Goal: Task Accomplishment & Management: Use online tool/utility

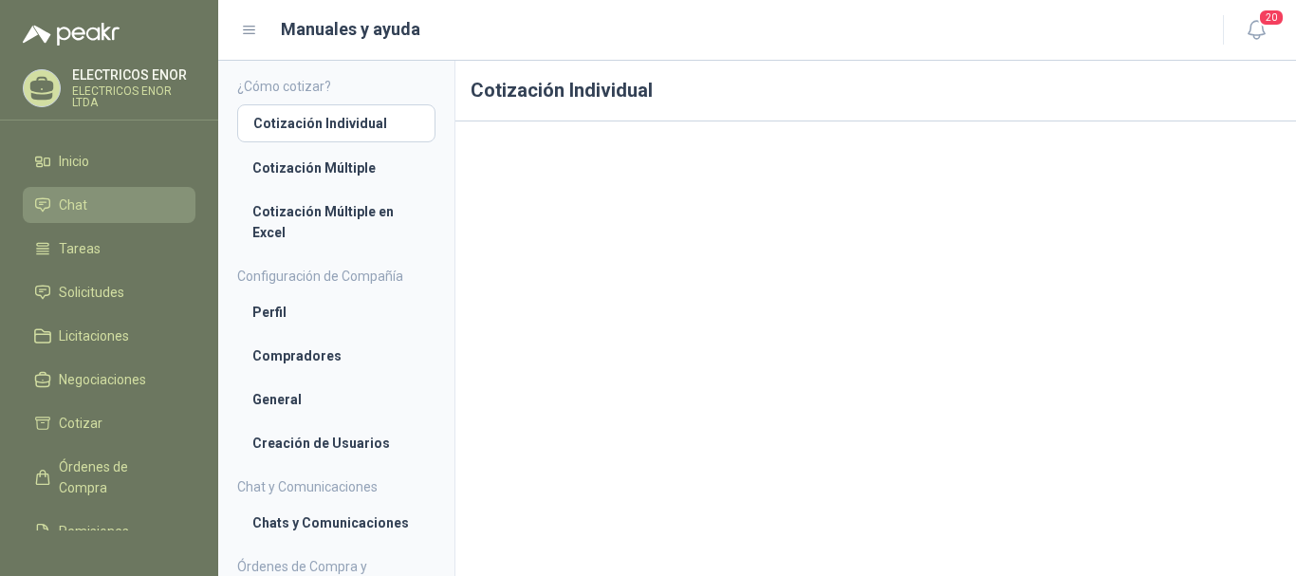
click at [103, 208] on li "Chat" at bounding box center [109, 204] width 150 height 21
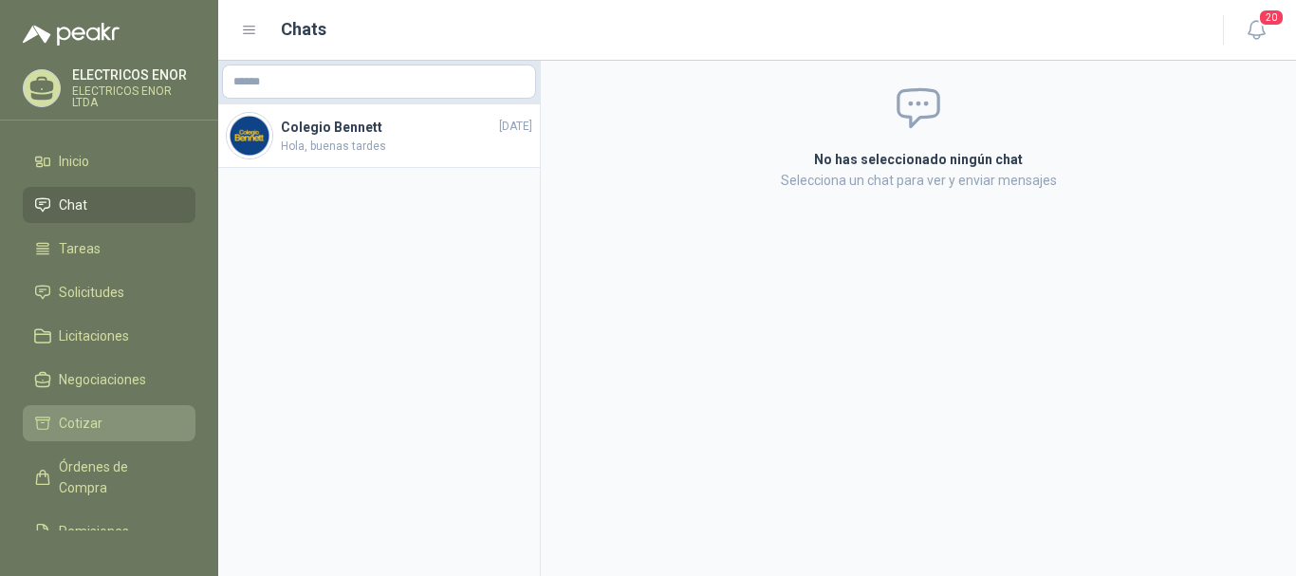
click at [137, 420] on li "Cotizar" at bounding box center [109, 423] width 150 height 21
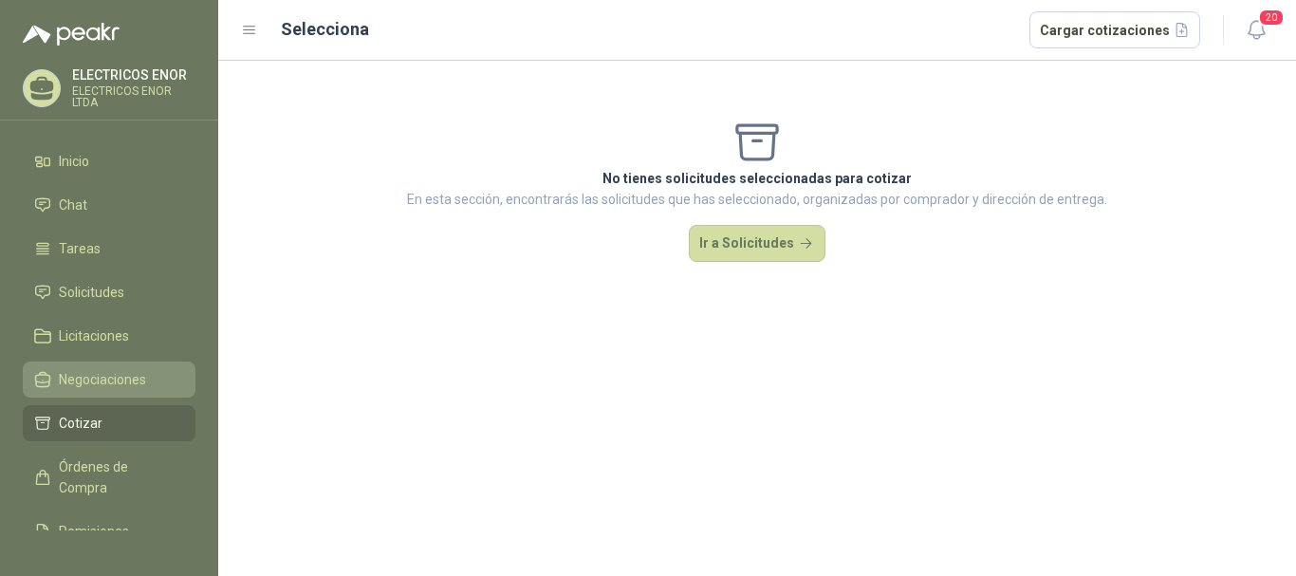
click at [139, 370] on span "Negociaciones" at bounding box center [102, 379] width 87 height 21
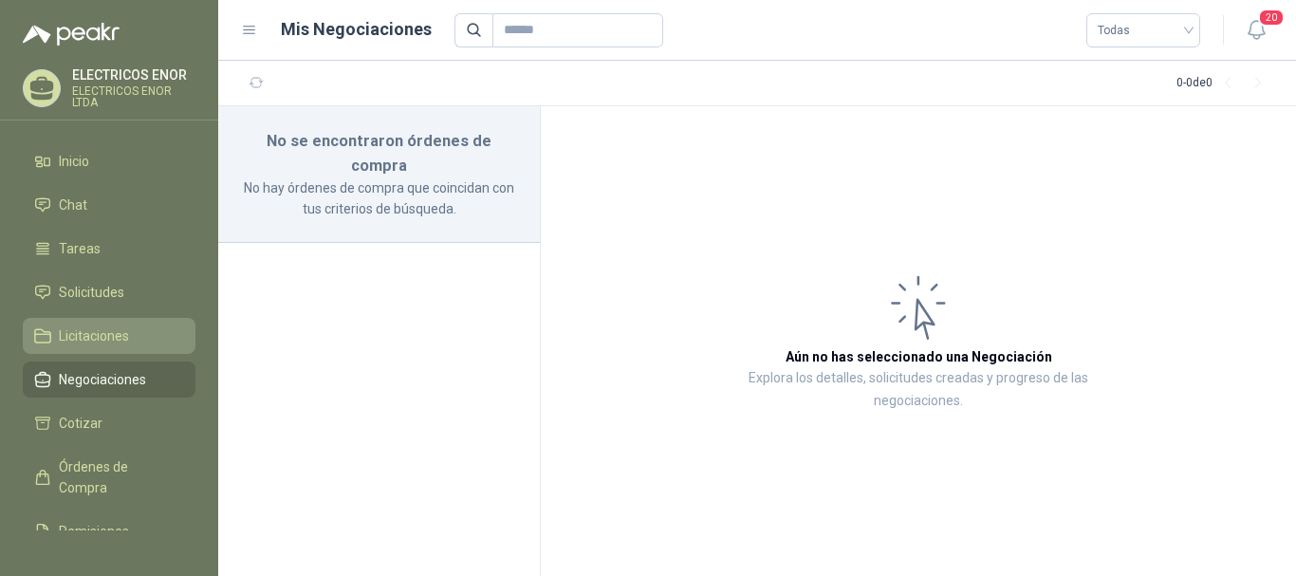
click at [138, 335] on li "Licitaciones" at bounding box center [109, 335] width 150 height 21
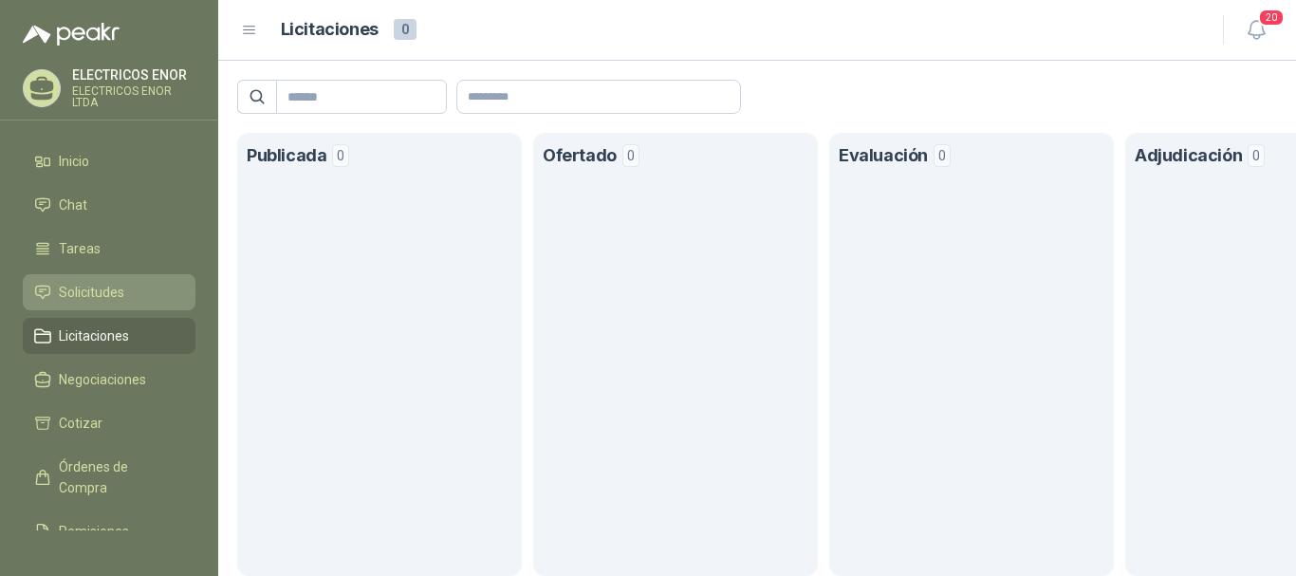
click at [143, 290] on li "Solicitudes" at bounding box center [109, 292] width 150 height 21
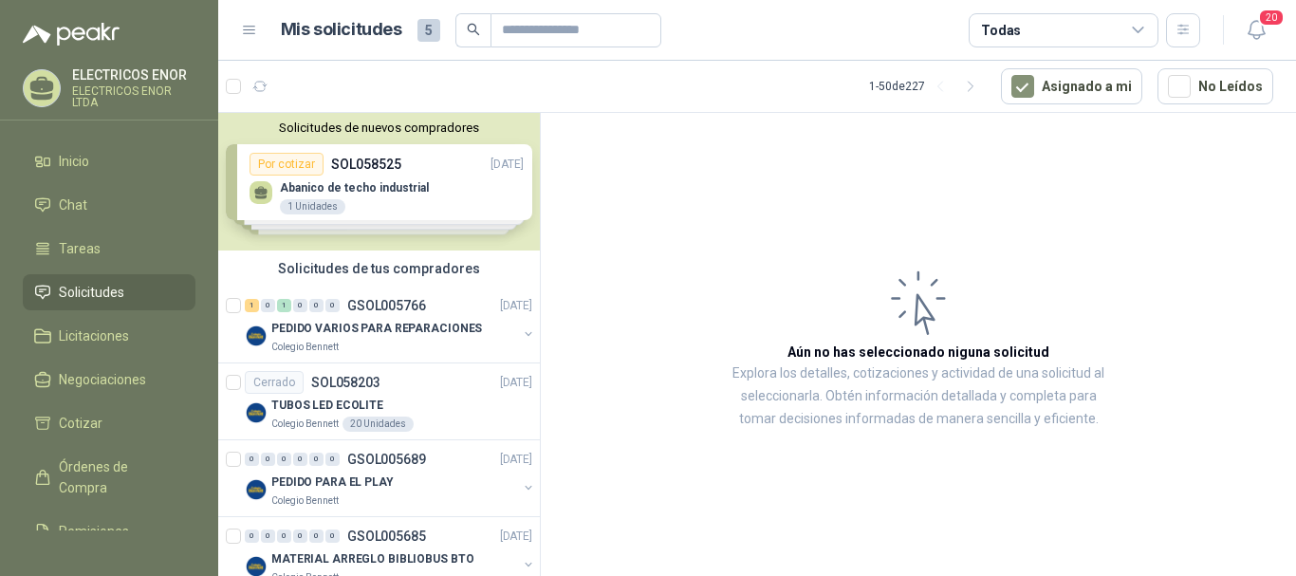
click at [418, 176] on div "Solicitudes de nuevos compradores Por cotizar SOL058525 [DATE] Abanico de techo…" at bounding box center [379, 182] width 322 height 138
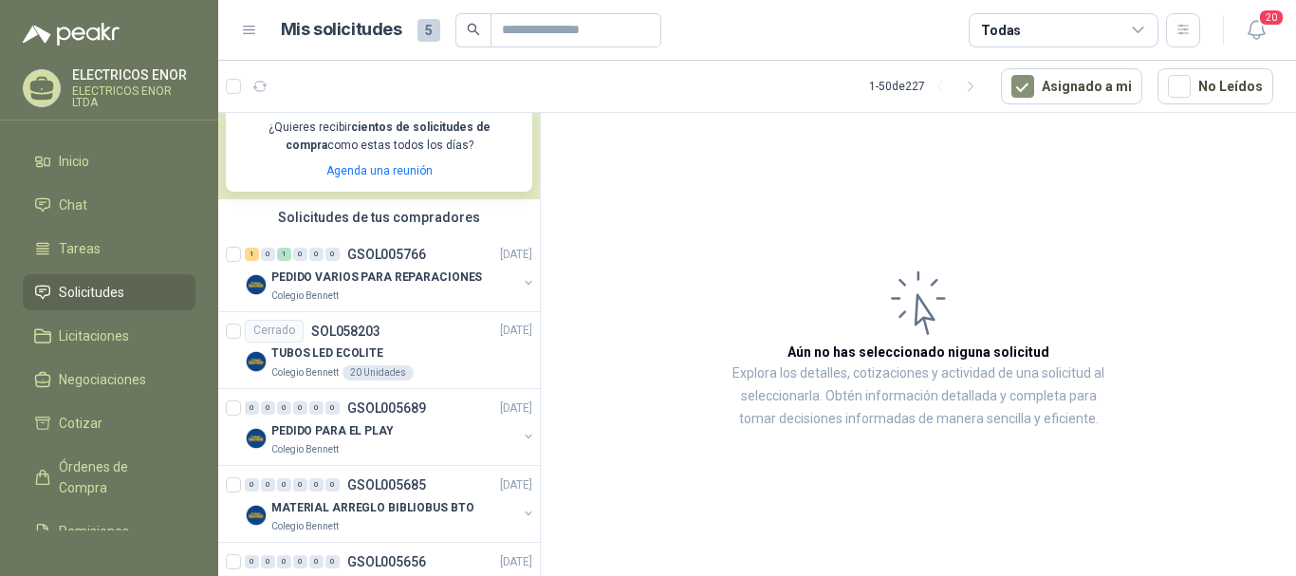
scroll to position [379, 0]
click at [1295, 549] on article "Aún no has seleccionado niguna solicitud Explora los detalles, cotizaciones y a…" at bounding box center [918, 347] width 755 height 469
click at [404, 267] on p "PEDIDO VARIOS PARA REPARACIONES" at bounding box center [376, 276] width 211 height 18
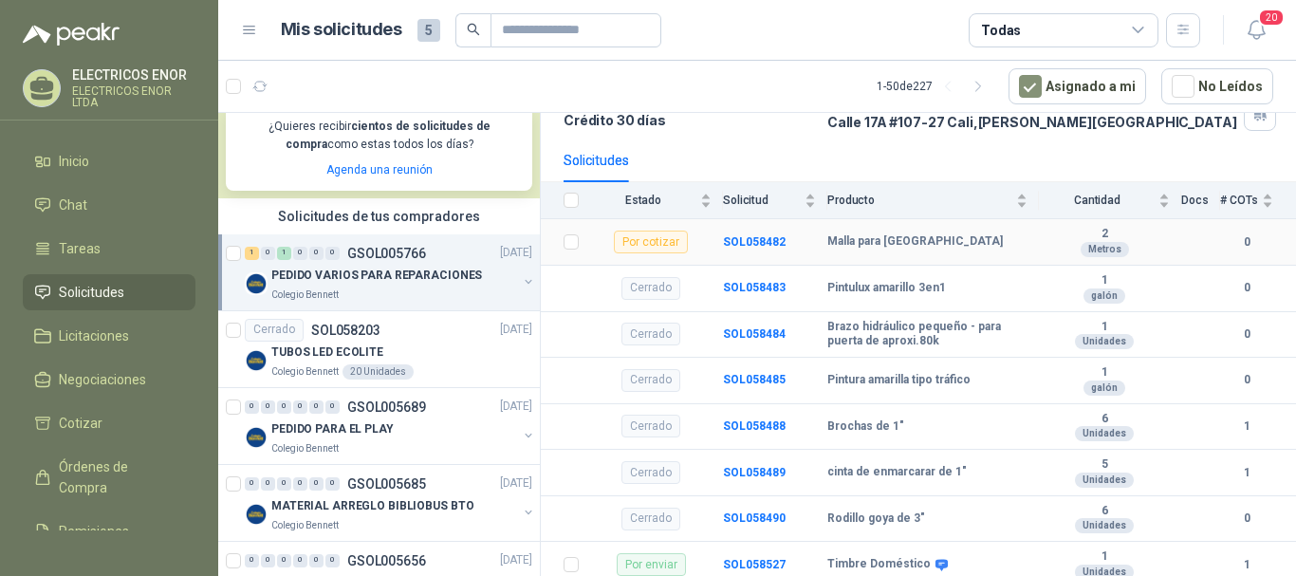
scroll to position [153, 0]
